Goal: Obtain resource: Obtain resource

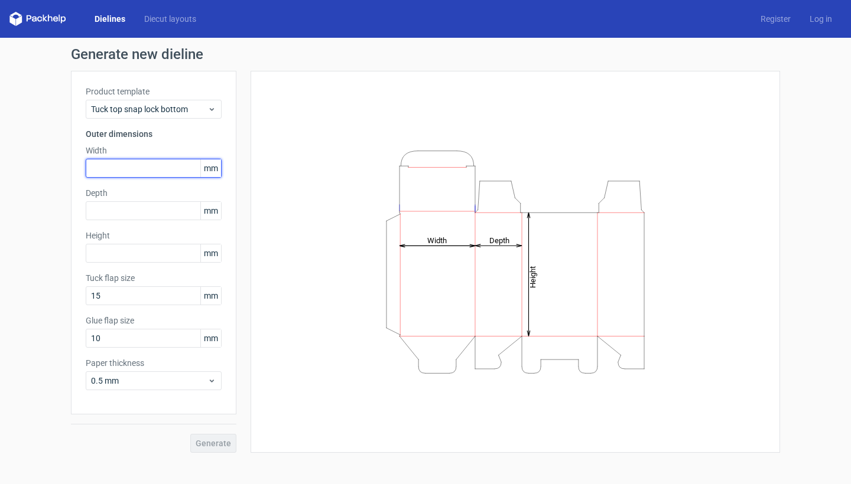
click at [147, 170] on input "text" at bounding box center [154, 168] width 136 height 19
type input "45"
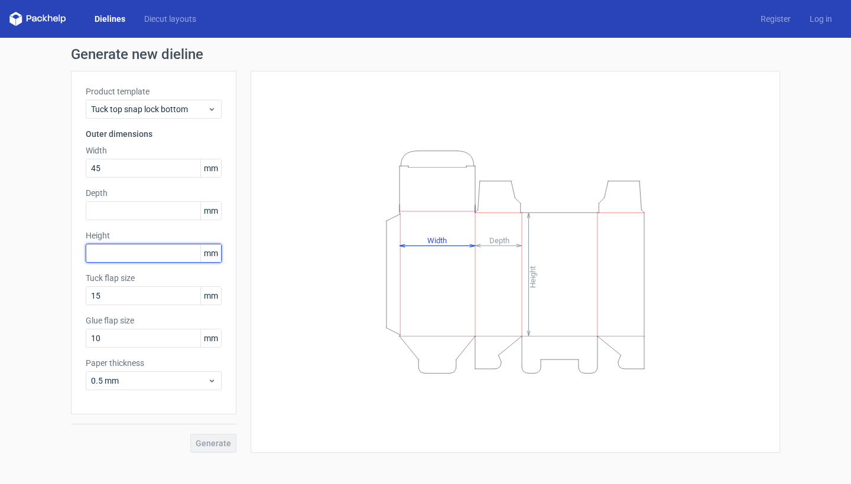
click at [135, 255] on input "text" at bounding box center [154, 253] width 136 height 19
type input "45"
click at [268, 296] on div "Height Depth Width" at bounding box center [515, 262] width 500 height 353
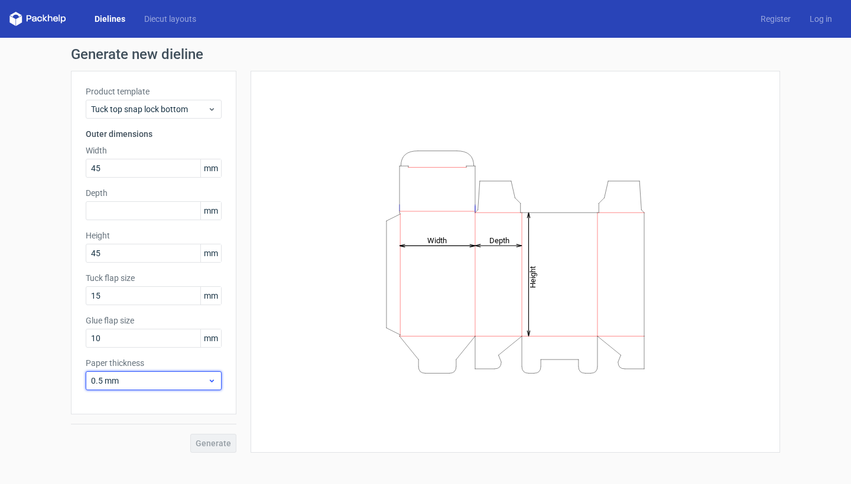
click at [134, 376] on span "0.5 mm" at bounding box center [149, 381] width 116 height 12
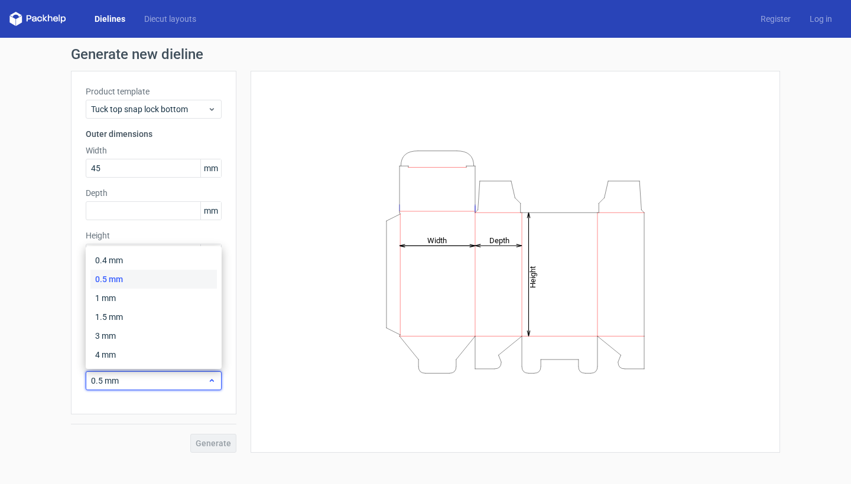
click at [134, 376] on span "0.5 mm" at bounding box center [149, 381] width 116 height 12
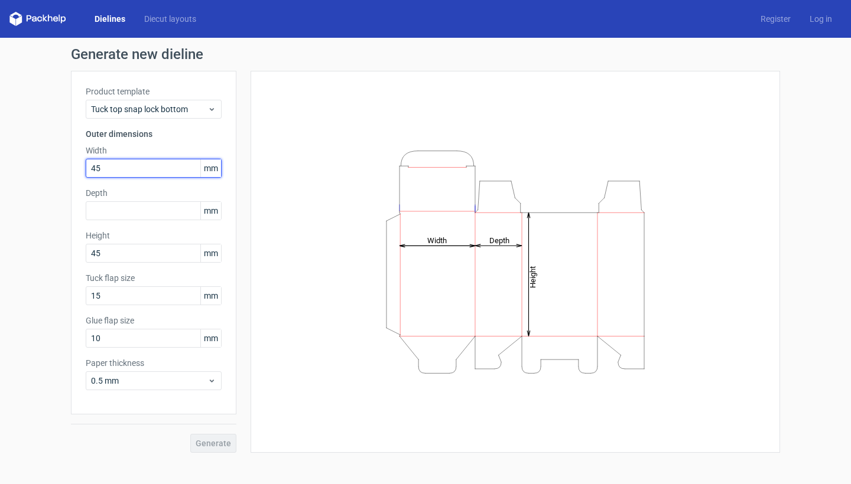
click at [123, 167] on input "45" at bounding box center [154, 168] width 136 height 19
type input "45"
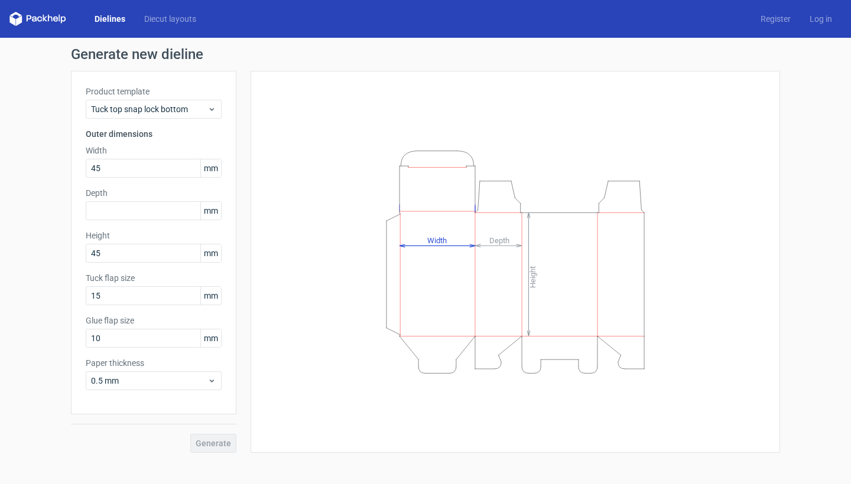
click at [302, 204] on div "Height Depth Width" at bounding box center [515, 262] width 500 height 353
click at [131, 213] on input "text" at bounding box center [154, 210] width 136 height 19
type input "45"
click at [214, 444] on button "Generate" at bounding box center [213, 443] width 46 height 19
click at [292, 269] on div "Height Depth Width" at bounding box center [515, 262] width 500 height 353
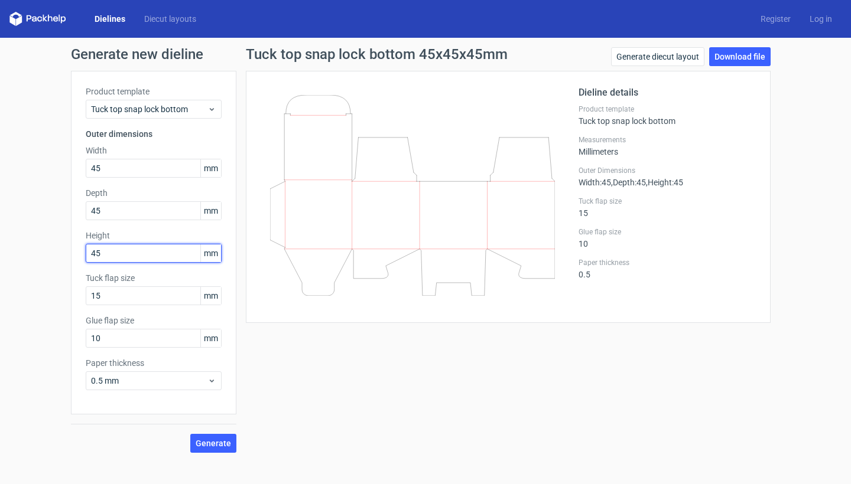
click at [125, 250] on input "45" at bounding box center [154, 253] width 136 height 19
type input "4"
type input "110"
click at [294, 377] on div "Tuck top snap lock bottom 45x45x110mm Generate diecut layout Download file Diel…" at bounding box center [507, 250] width 543 height 406
click at [333, 266] on icon at bounding box center [412, 195] width 285 height 201
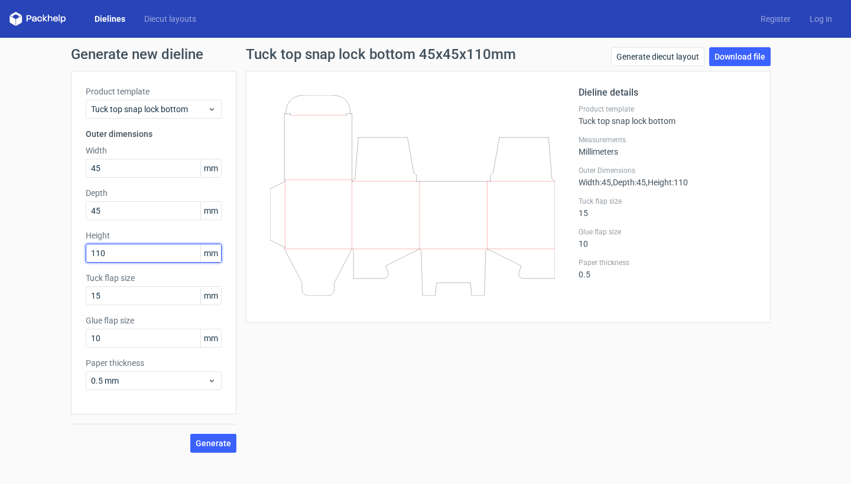
click at [170, 251] on input "110" at bounding box center [154, 253] width 136 height 19
click at [214, 444] on button "Generate" at bounding box center [213, 443] width 46 height 19
click at [294, 369] on div "Tuck top snap lock bottom 45x45x110mm Generate diecut layout Download file Diel…" at bounding box center [507, 250] width 543 height 406
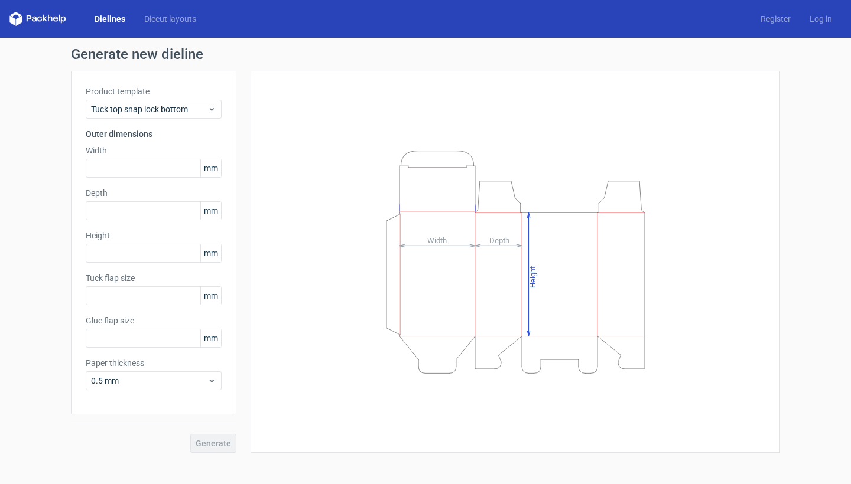
type input "15"
type input "10"
click at [181, 22] on link "Diecut layouts" at bounding box center [170, 19] width 71 height 12
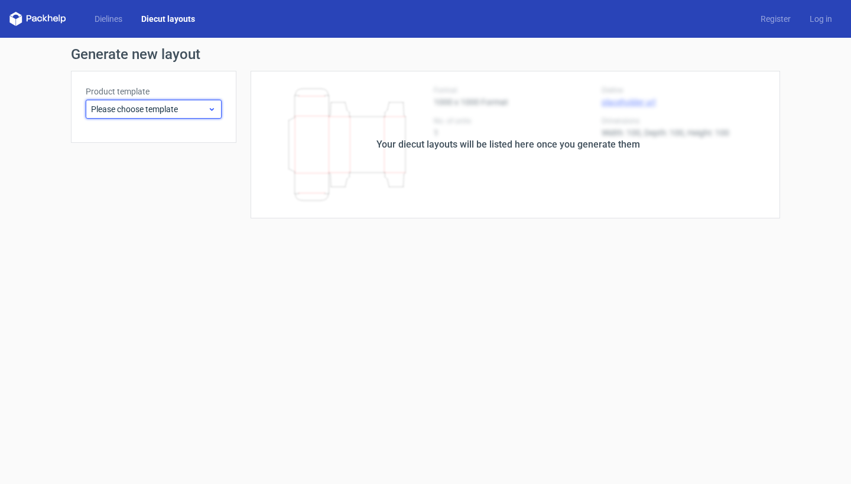
click at [148, 112] on span "Please choose template" at bounding box center [149, 109] width 116 height 12
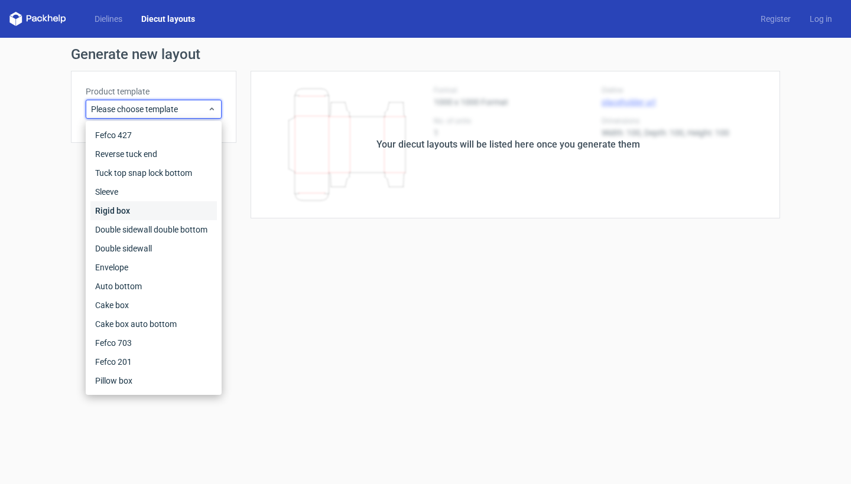
click at [137, 209] on div "Rigid box" at bounding box center [153, 210] width 126 height 19
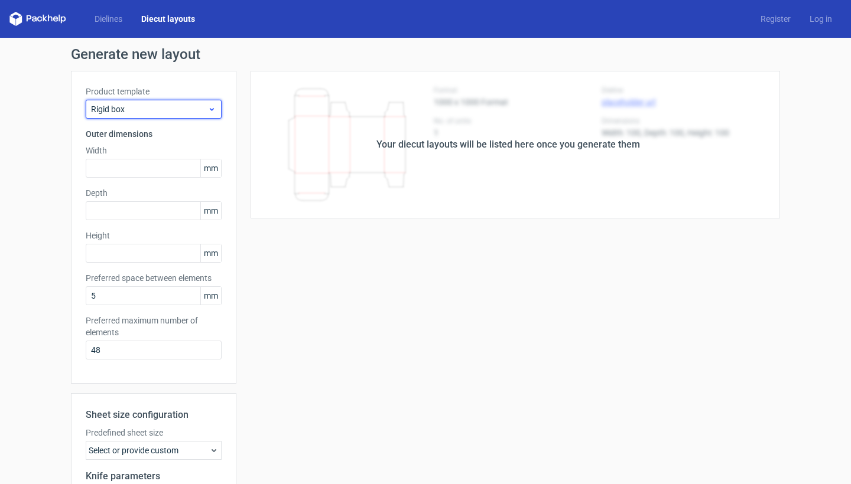
click at [142, 103] on span "Rigid box" at bounding box center [149, 109] width 116 height 12
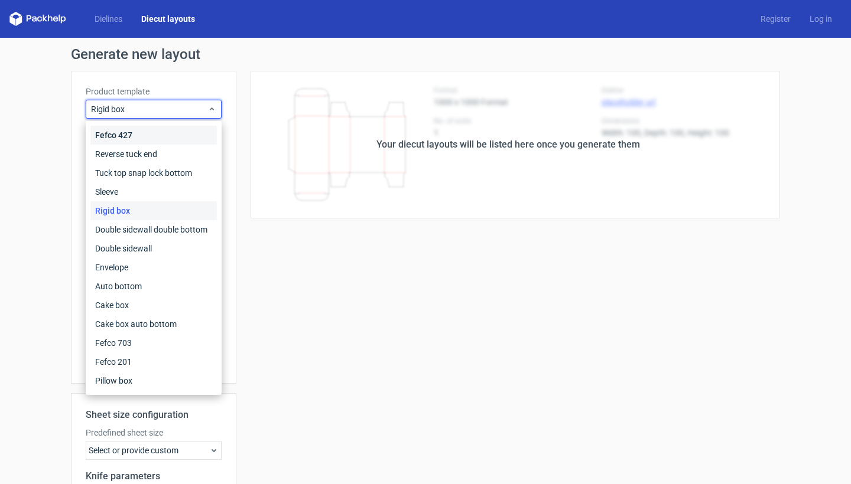
click at [137, 136] on div "Fefco 427" at bounding box center [153, 135] width 126 height 19
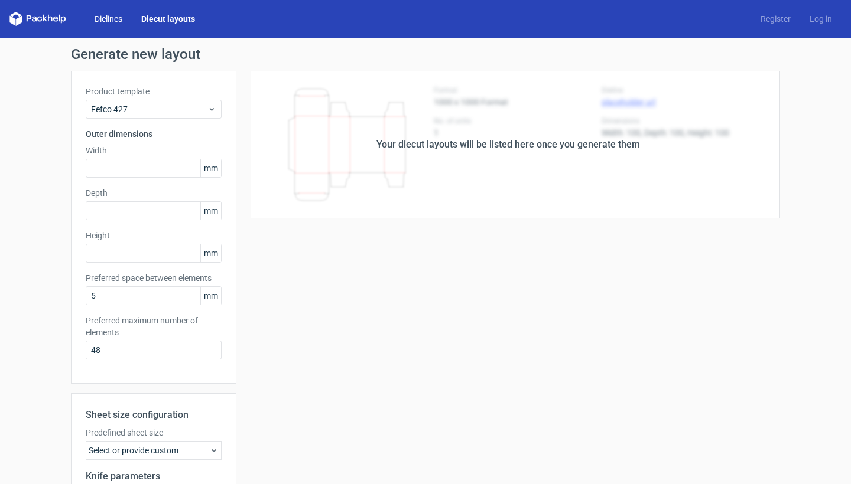
click at [111, 19] on link "Dielines" at bounding box center [108, 19] width 47 height 12
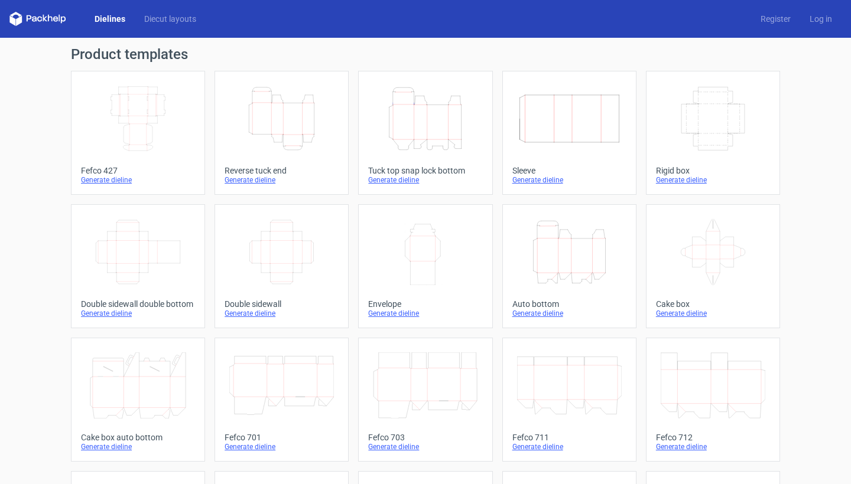
click at [243, 177] on div "Generate dieline" at bounding box center [281, 179] width 114 height 9
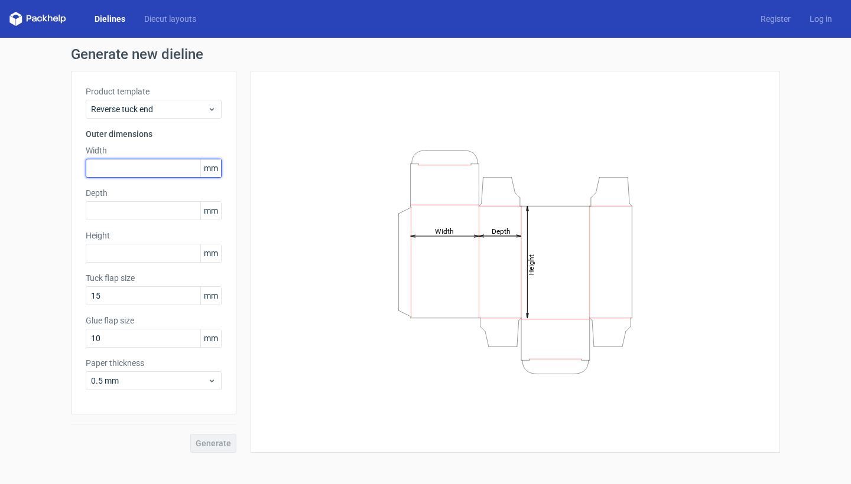
click at [151, 168] on input "text" at bounding box center [154, 168] width 136 height 19
type input "45"
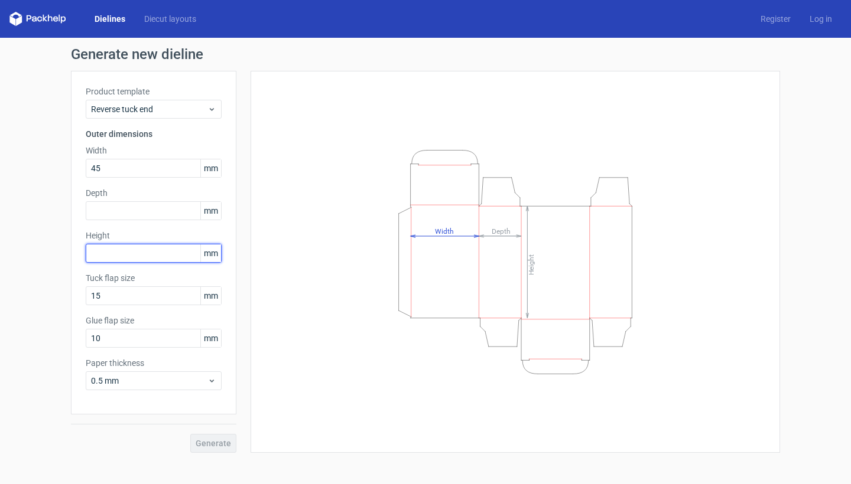
click at [149, 255] on input "text" at bounding box center [154, 253] width 136 height 19
type input "110"
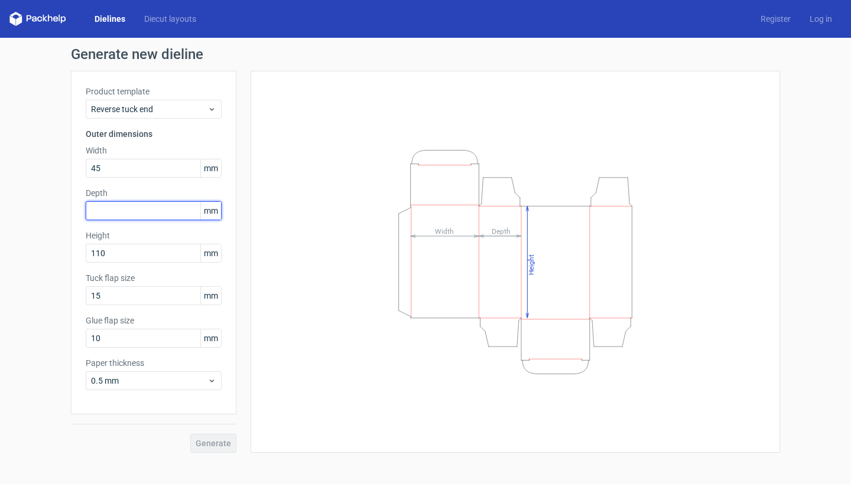
click at [168, 205] on input "text" at bounding box center [154, 210] width 136 height 19
type input "45"
click at [220, 448] on span "Generate" at bounding box center [213, 443] width 35 height 8
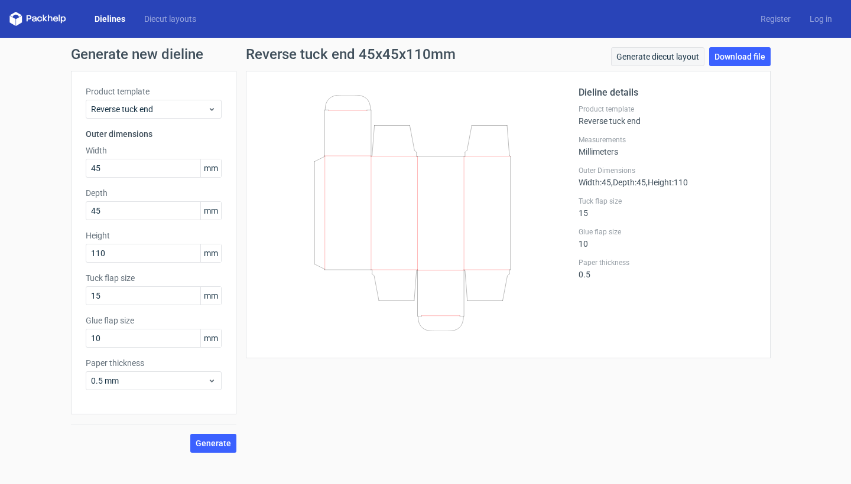
click at [670, 60] on link "Generate diecut layout" at bounding box center [657, 56] width 93 height 19
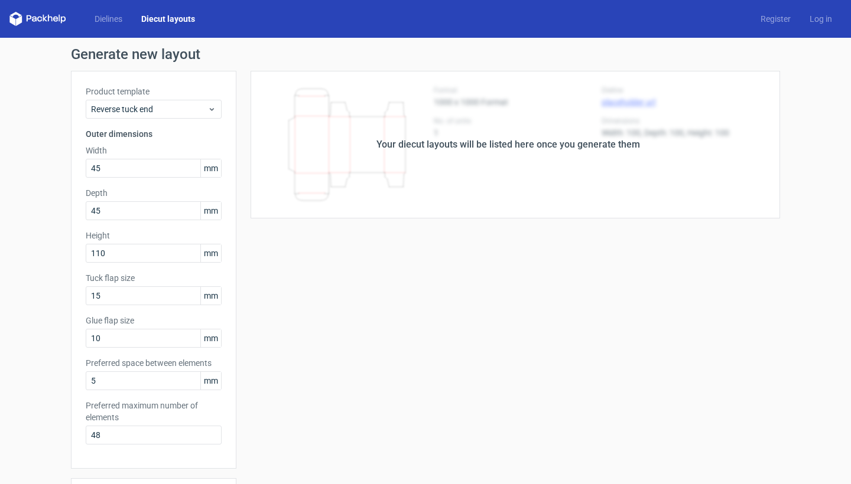
click at [460, 119] on div "Your diecut layouts will be listed here once you generate them" at bounding box center [507, 145] width 543 height 148
click at [453, 137] on div "Your diecut layouts will be listed here once you generate them" at bounding box center [507, 145] width 543 height 148
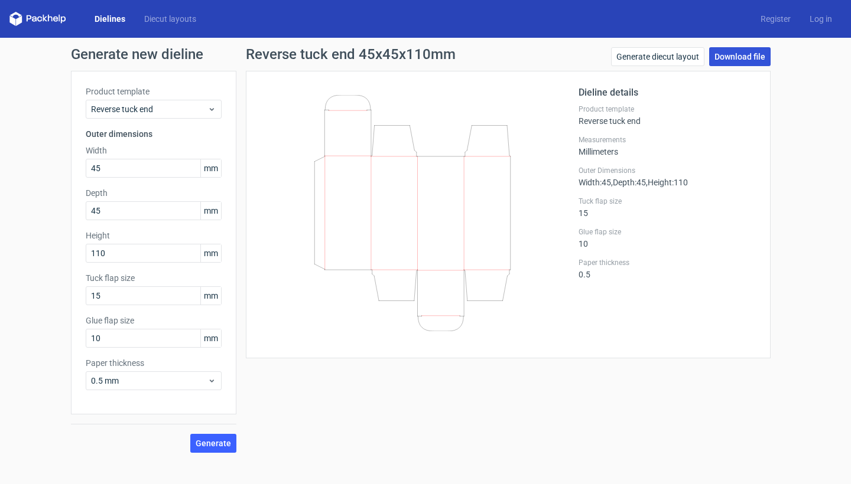
click at [731, 54] on link "Download file" at bounding box center [739, 56] width 61 height 19
click at [564, 371] on div "Reverse tuck end 45x45x110mm Generate diecut layout Download file Dieline detai…" at bounding box center [507, 250] width 543 height 406
